Goal: Check status

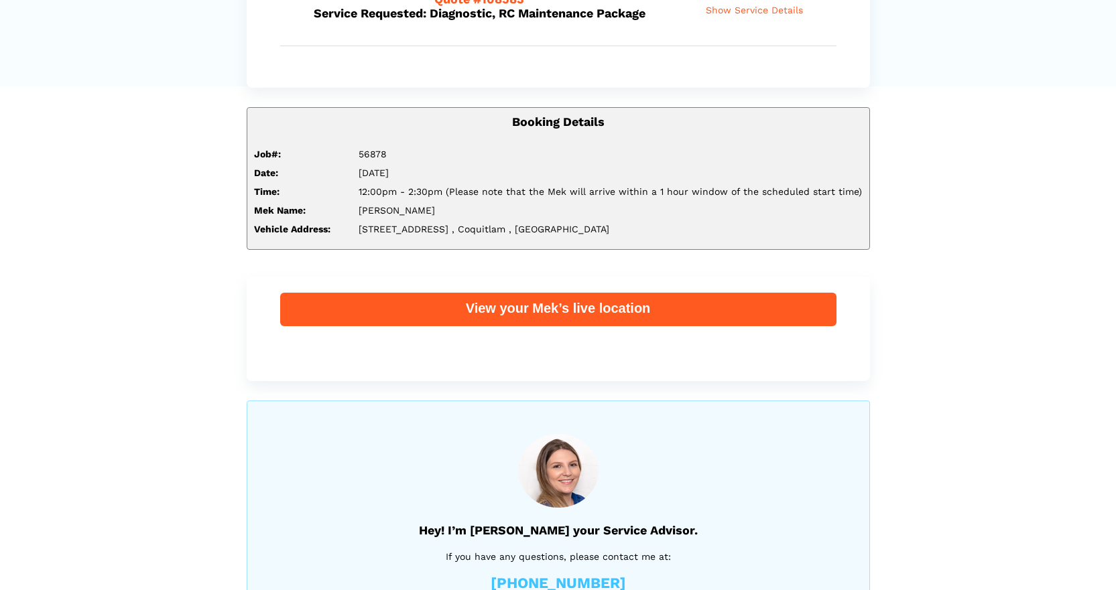
scroll to position [36, 0]
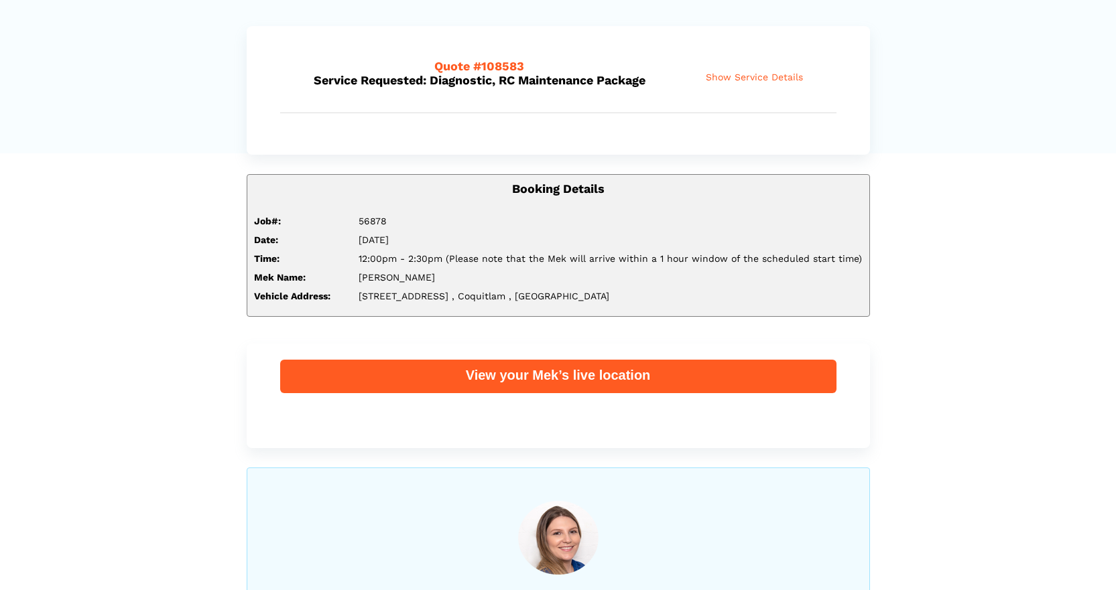
click at [739, 77] on span "Show Service Details" at bounding box center [754, 77] width 97 height 11
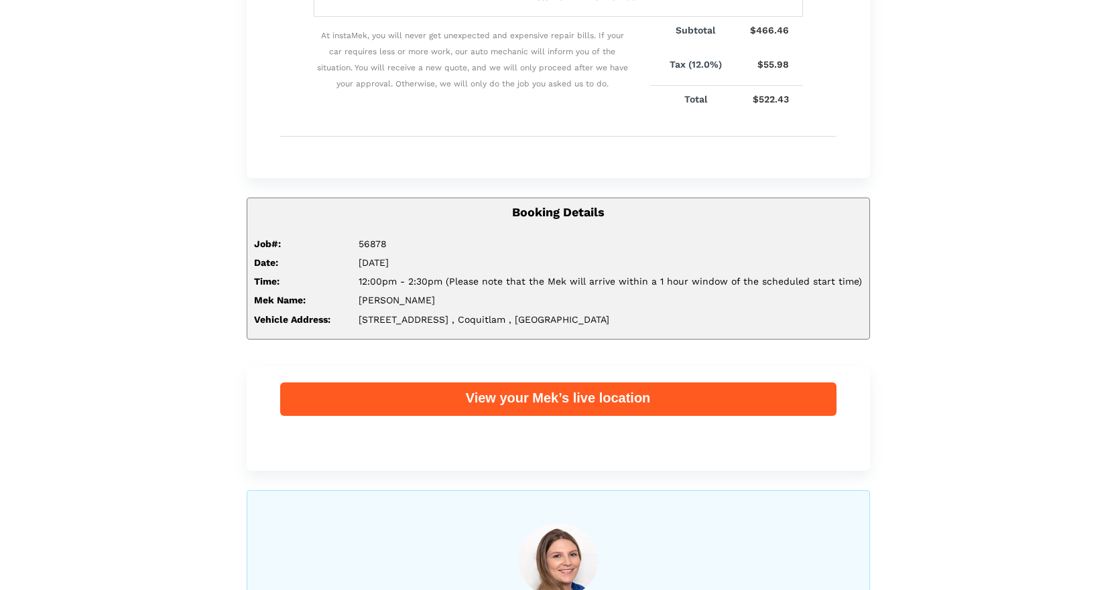
scroll to position [946, 0]
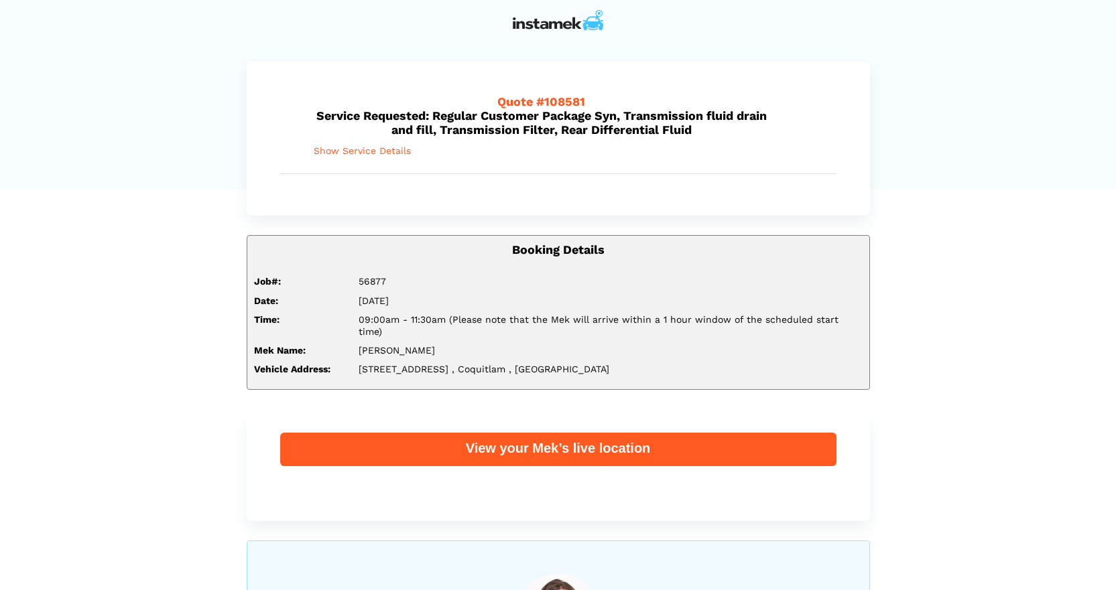
click at [390, 145] on span "Show Service Details" at bounding box center [362, 150] width 97 height 11
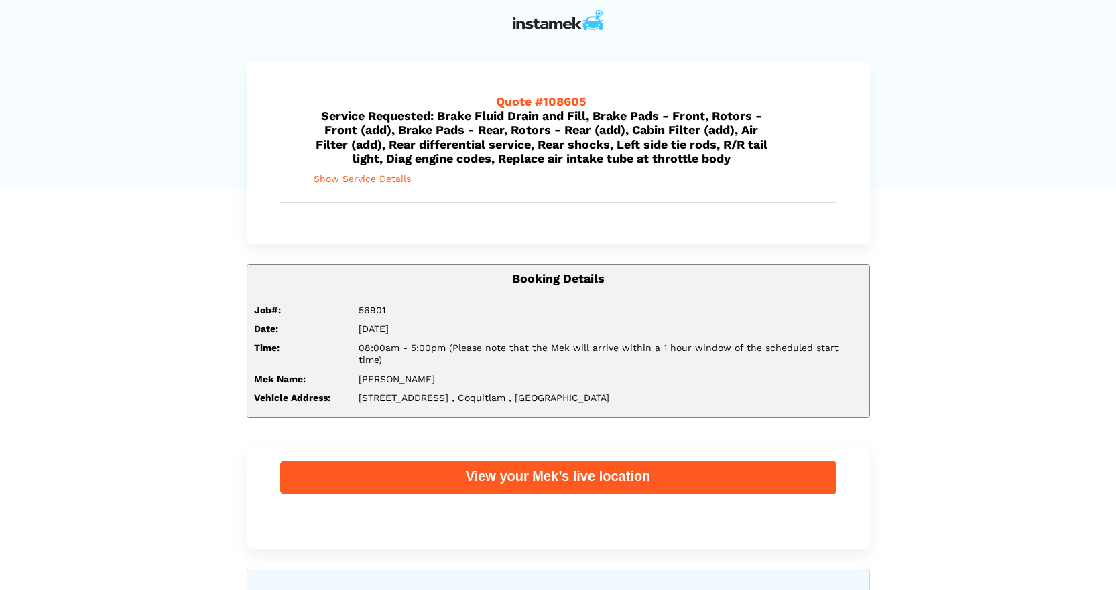
click at [391, 180] on span "Show Service Details" at bounding box center [362, 179] width 97 height 11
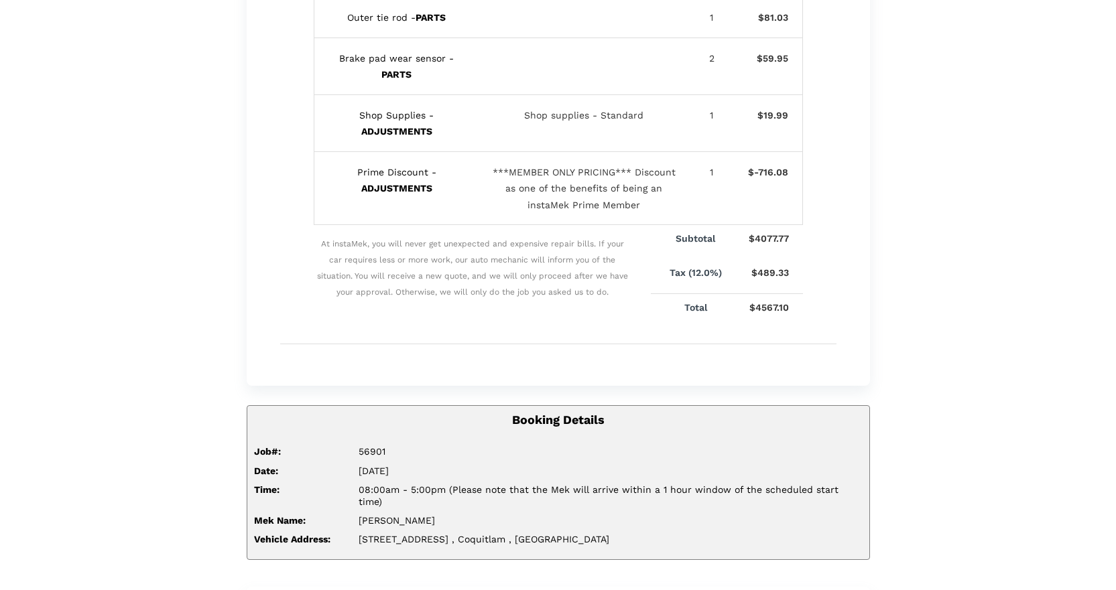
scroll to position [1408, 0]
